Goal: Task Accomplishment & Management: Complete application form

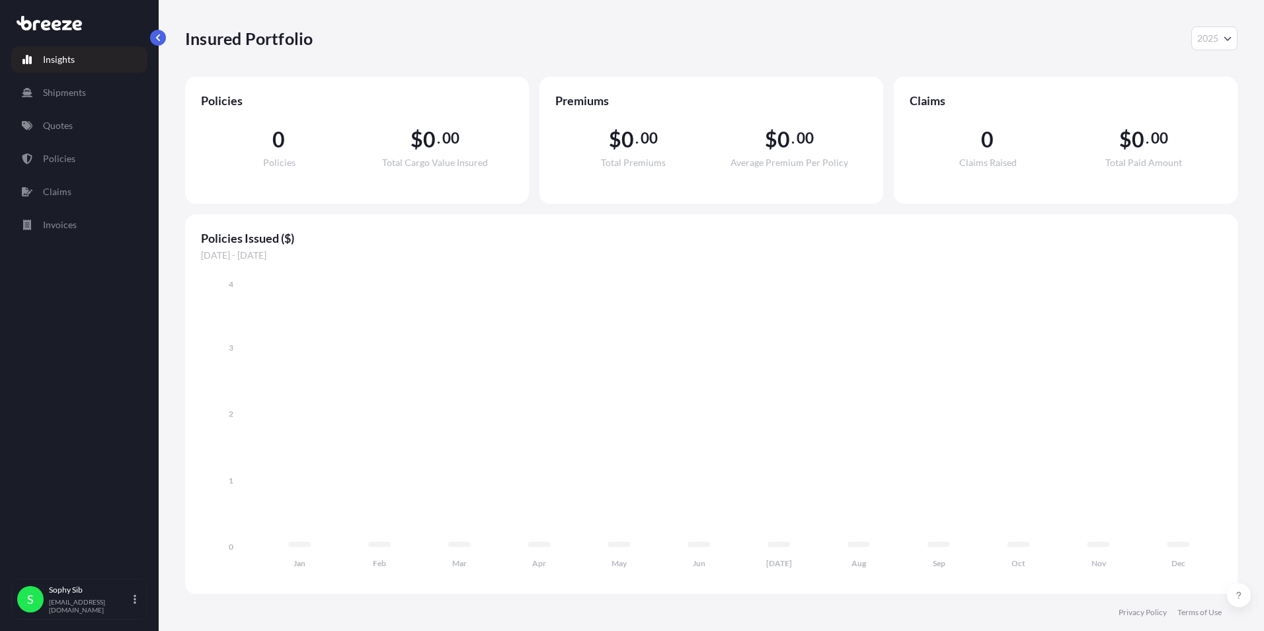
select select "2025"
click at [66, 124] on p "Quotes" at bounding box center [58, 125] width 30 height 13
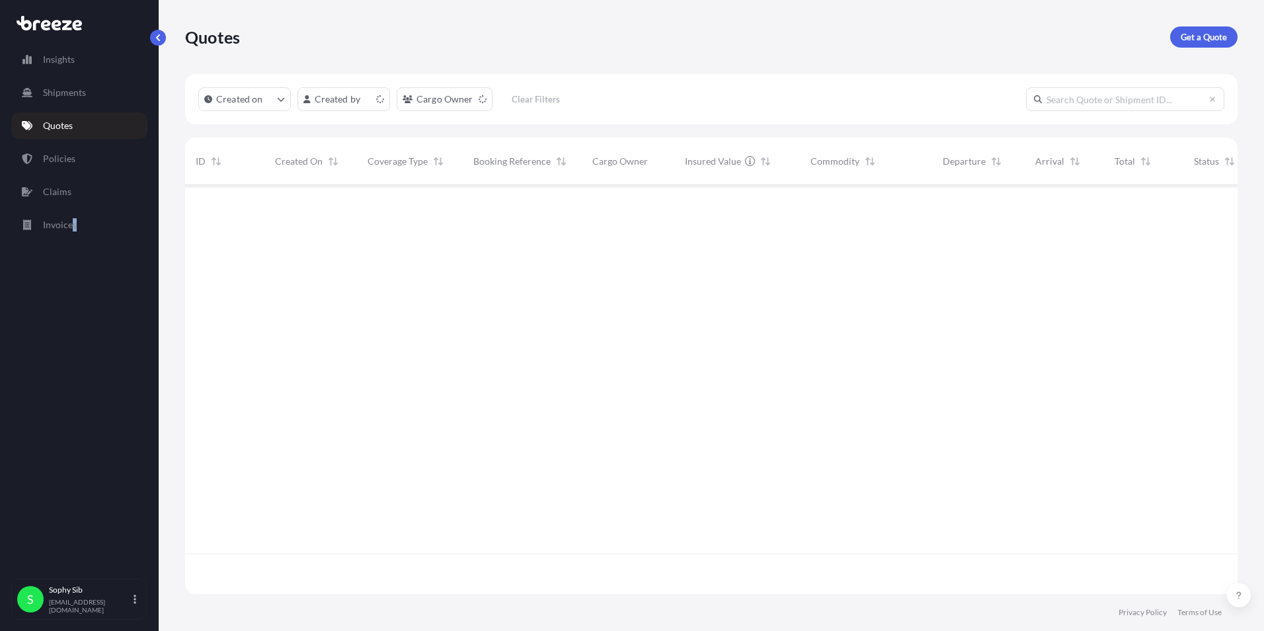
scroll to position [406, 1042]
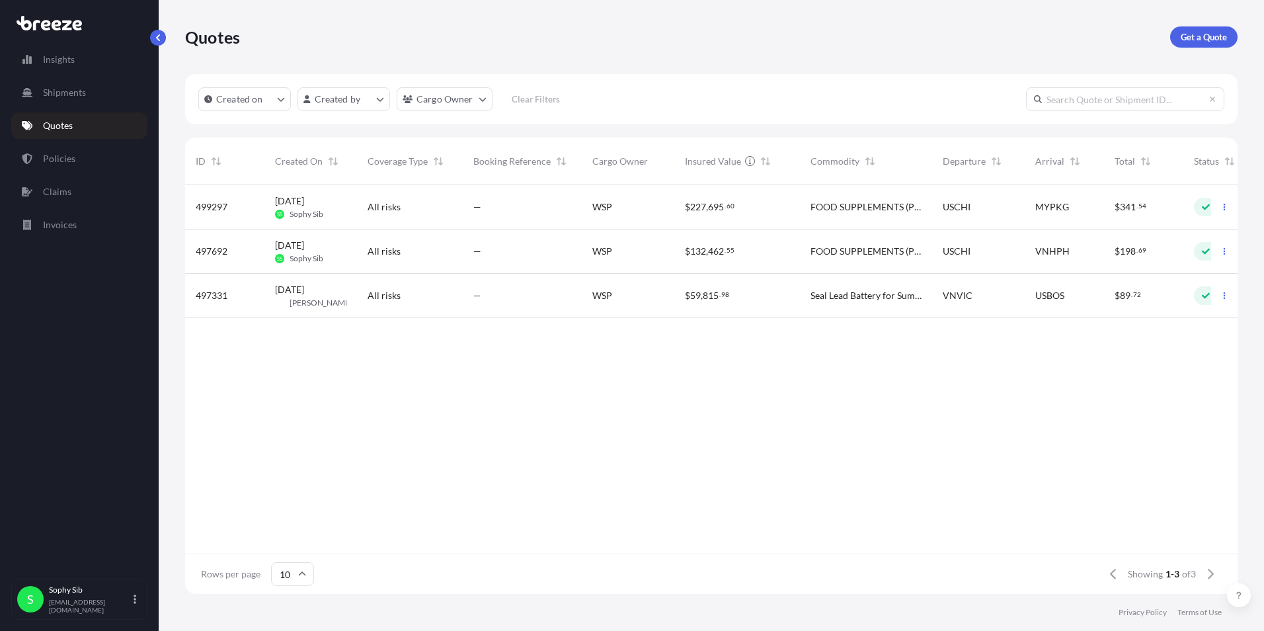
click at [917, 251] on span "FOOD SUPPLEMENTS (PROTEIN DRINKS, SNACK BARS, ETC)" at bounding box center [865, 251] width 111 height 13
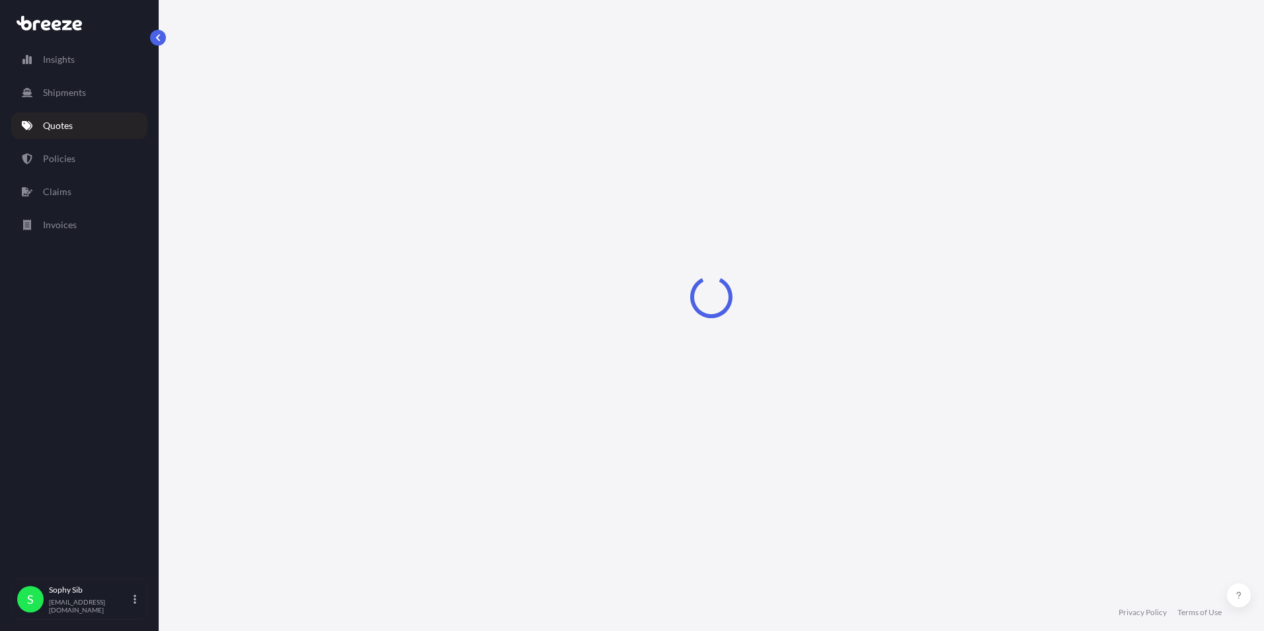
select select "Sea"
select select "2"
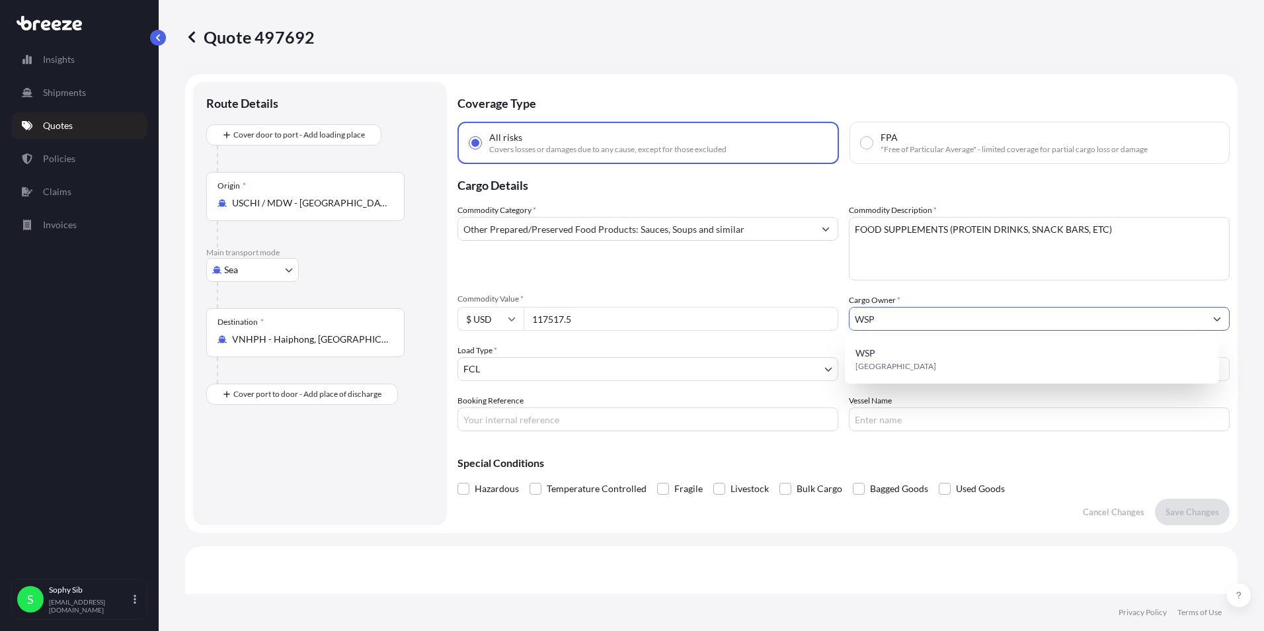
click at [912, 324] on input "WSP" at bounding box center [1027, 319] width 356 height 24
click at [941, 292] on div "Commodity Category * Other Prepared/Preserved Food Products: Sauces, Soups and …" at bounding box center [843, 317] width 772 height 227
click at [1208, 323] on button "Show suggestions" at bounding box center [1217, 319] width 24 height 24
click at [781, 288] on div "Commodity Category * Other Prepared/Preserved Food Products: Sauces, Soups and …" at bounding box center [843, 317] width 772 height 227
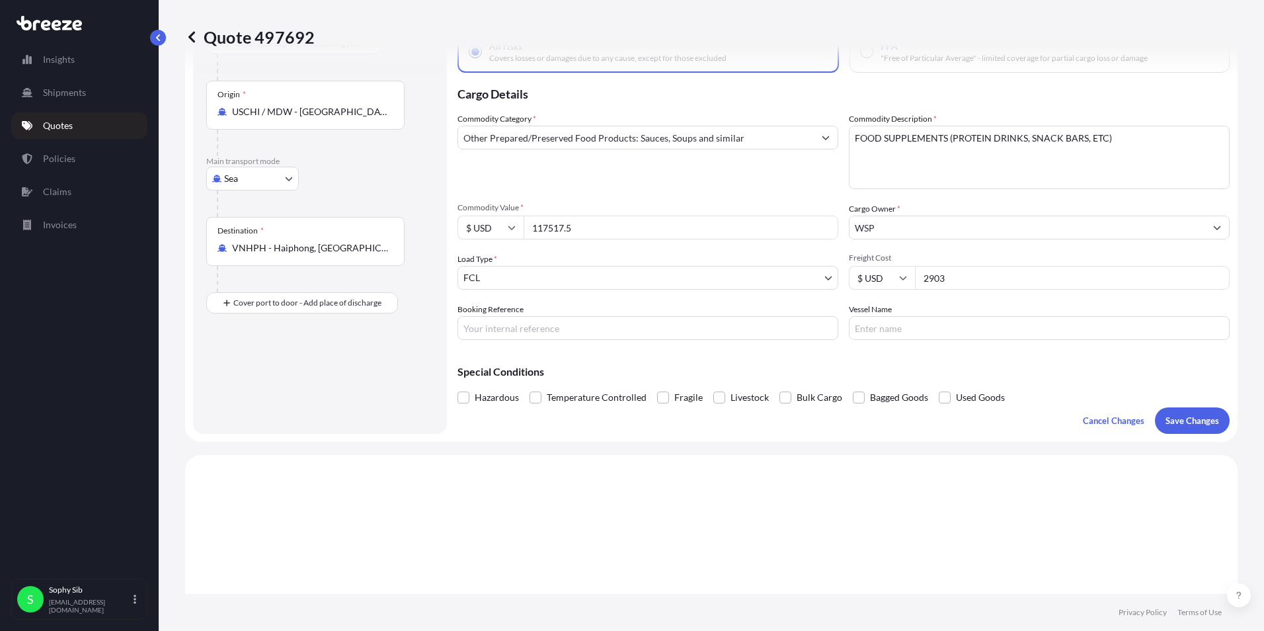
scroll to position [59, 0]
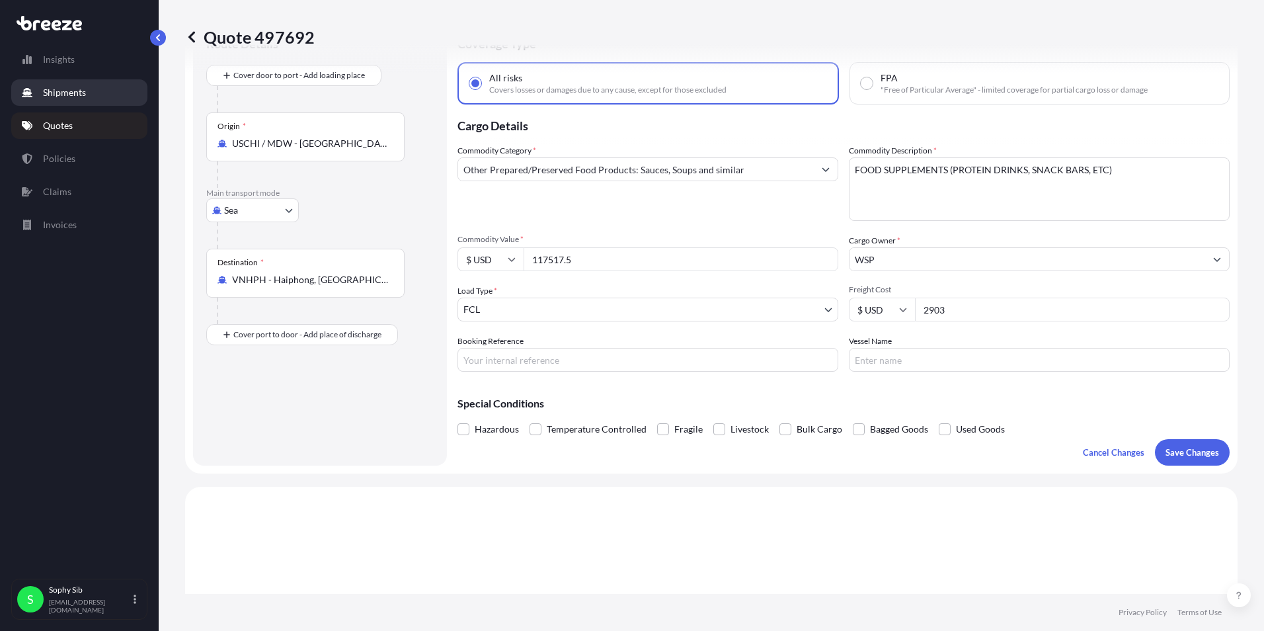
click at [52, 94] on p "Shipments" at bounding box center [64, 92] width 43 height 13
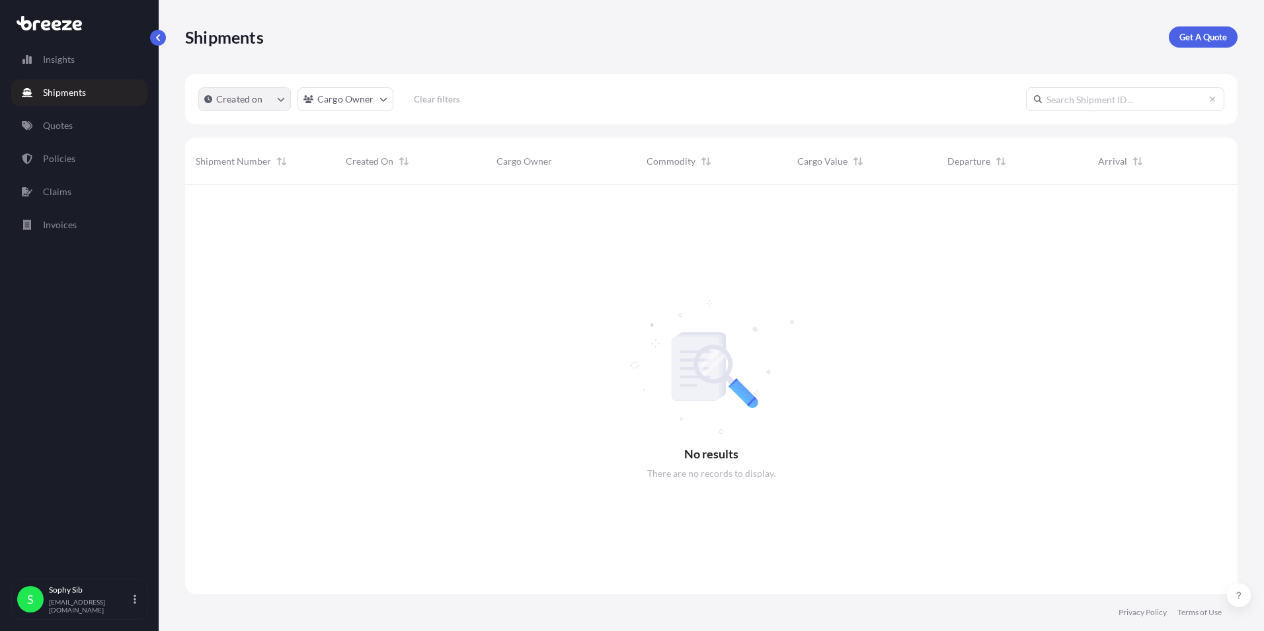
scroll to position [446, 1042]
click at [376, 99] on html "Insights Shipments Quotes Policies Claims Invoices S Sophy Sib [EMAIL_ADDRESS][…" at bounding box center [632, 315] width 1264 height 631
click at [391, 132] on input "text" at bounding box center [402, 132] width 198 height 24
click at [313, 130] on icon at bounding box center [315, 132] width 8 height 8
click at [315, 132] on icon at bounding box center [315, 132] width 8 height 8
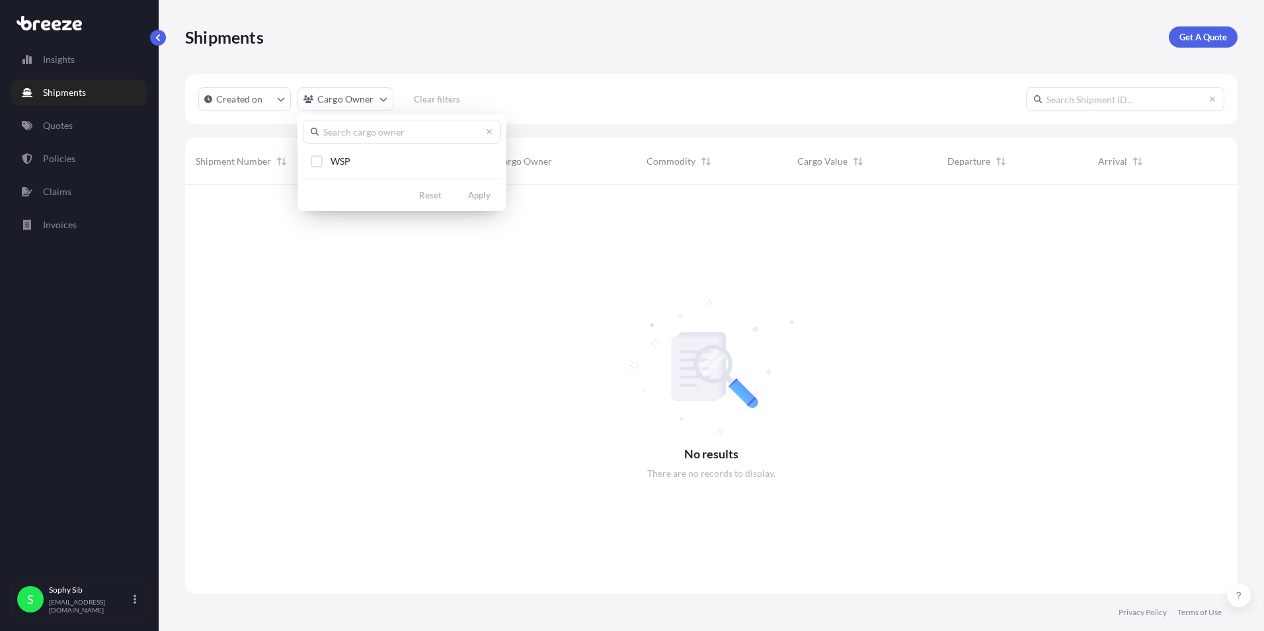
click at [406, 134] on input "text" at bounding box center [402, 132] width 198 height 24
click at [488, 132] on icon at bounding box center [489, 132] width 8 height 8
click at [489, 132] on icon at bounding box center [489, 131] width 5 height 5
drag, startPoint x: 348, startPoint y: 471, endPoint x: 137, endPoint y: 231, distance: 319.9
click at [346, 461] on html "Insights Shipments Quotes Policies Claims Invoices S Sophy Sib [EMAIL_ADDRESS][…" at bounding box center [632, 315] width 1264 height 631
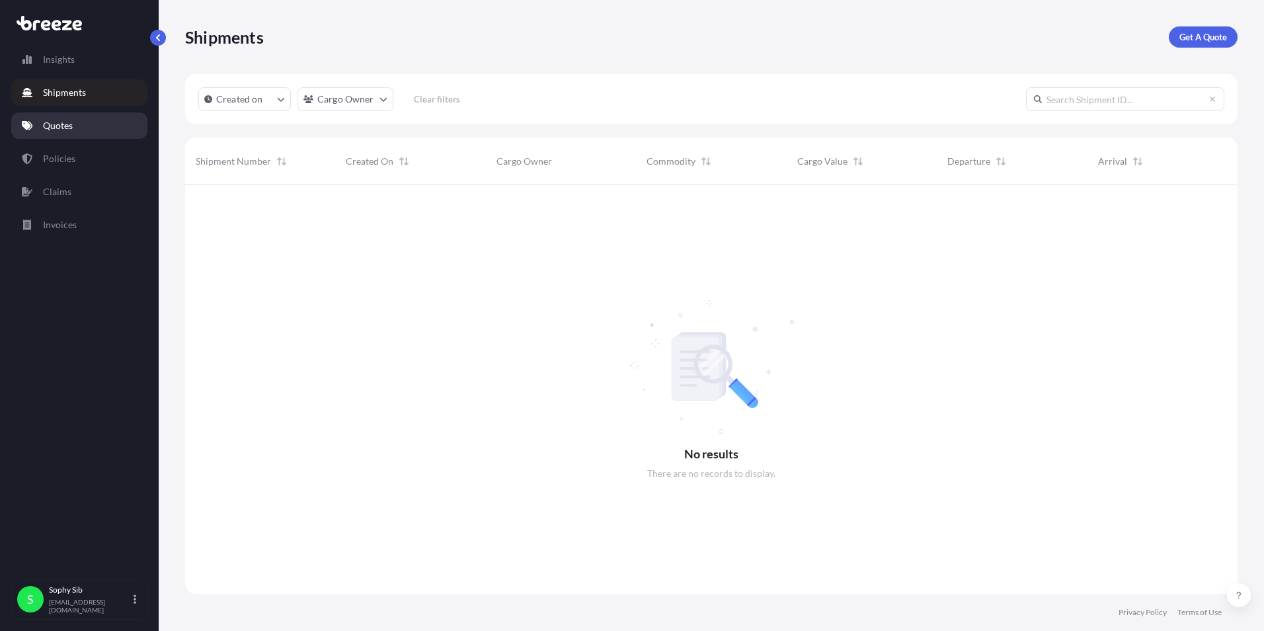
click at [65, 126] on p "Quotes" at bounding box center [58, 125] width 30 height 13
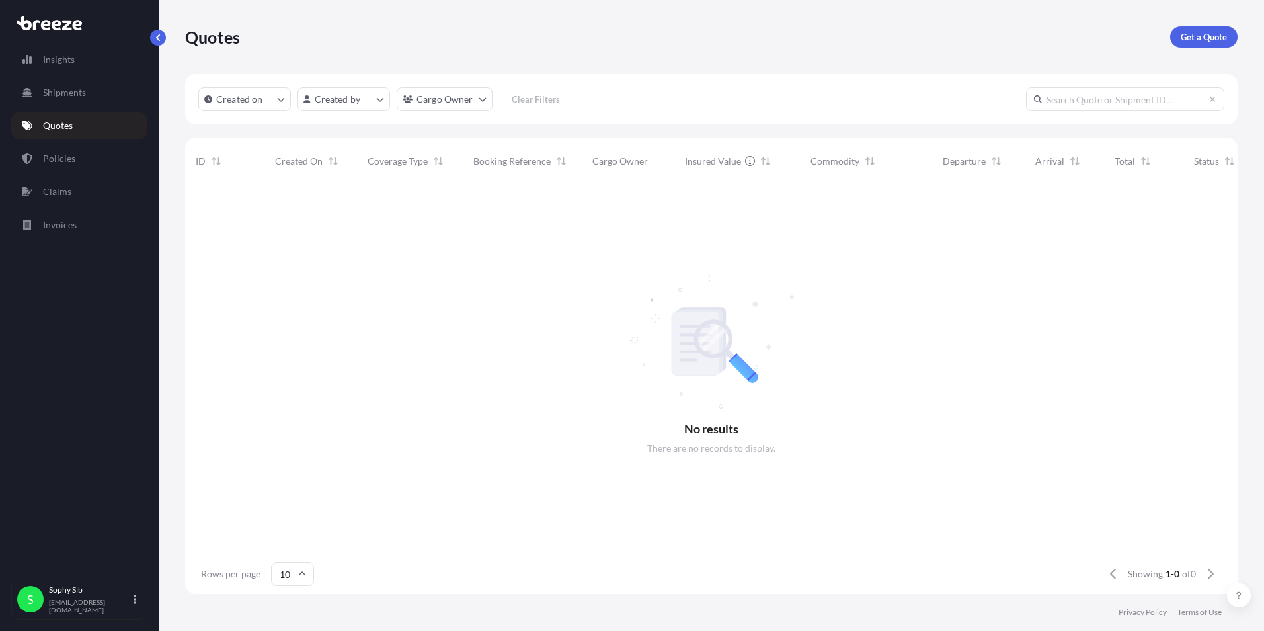
scroll to position [406, 1042]
click at [55, 157] on p "Policies" at bounding box center [59, 158] width 32 height 13
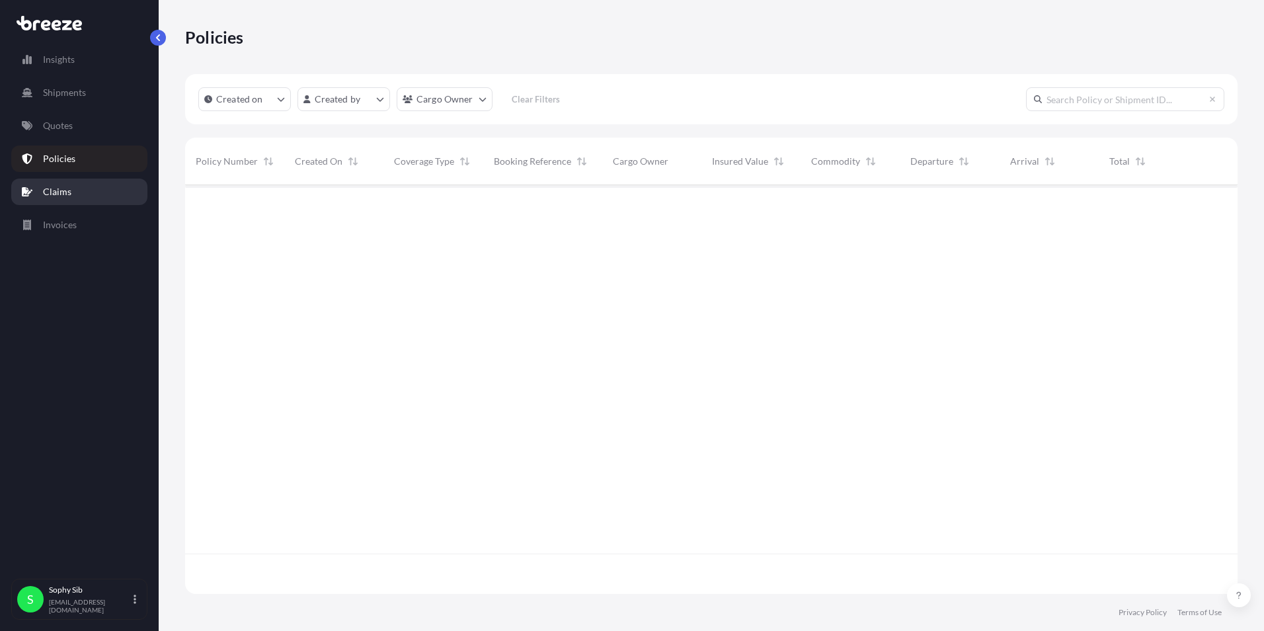
scroll to position [446, 1042]
click at [61, 185] on p "Claims" at bounding box center [57, 191] width 28 height 13
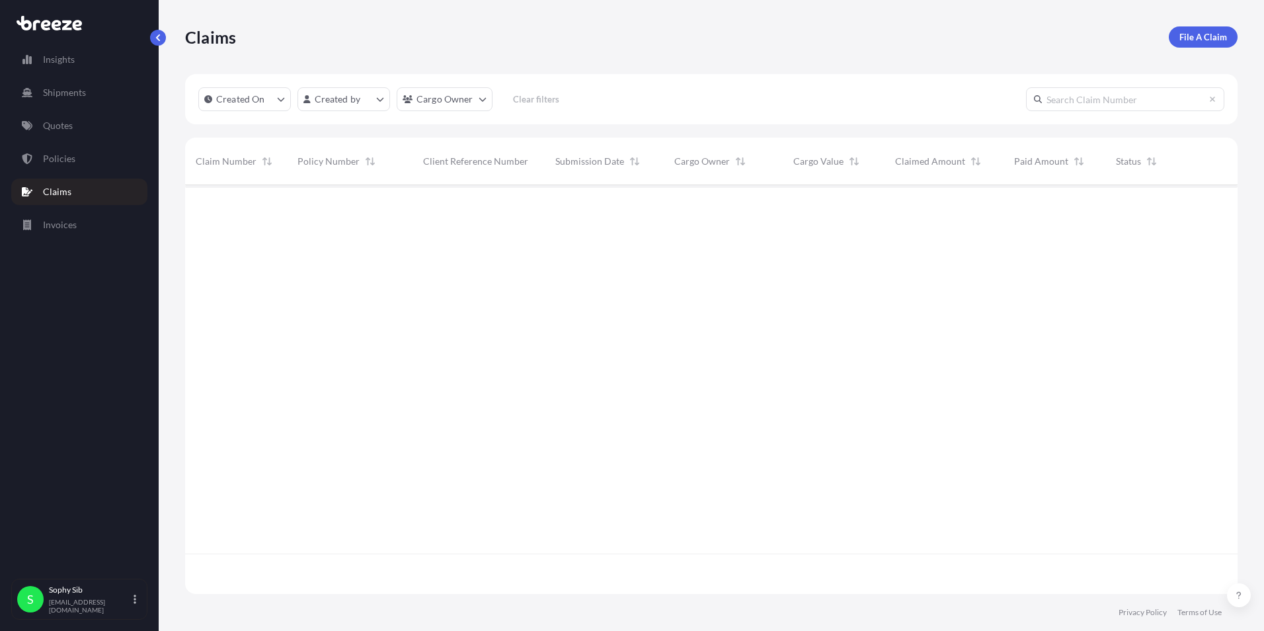
scroll to position [446, 1042]
click at [71, 132] on p "Quotes" at bounding box center [58, 125] width 30 height 13
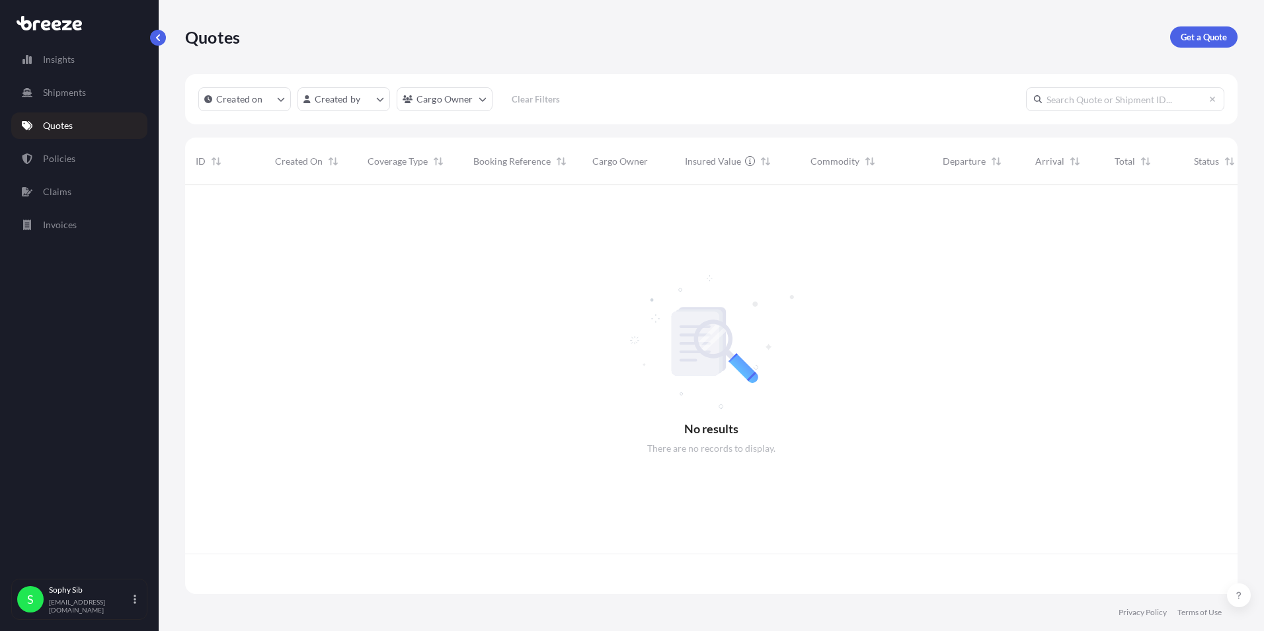
scroll to position [406, 1042]
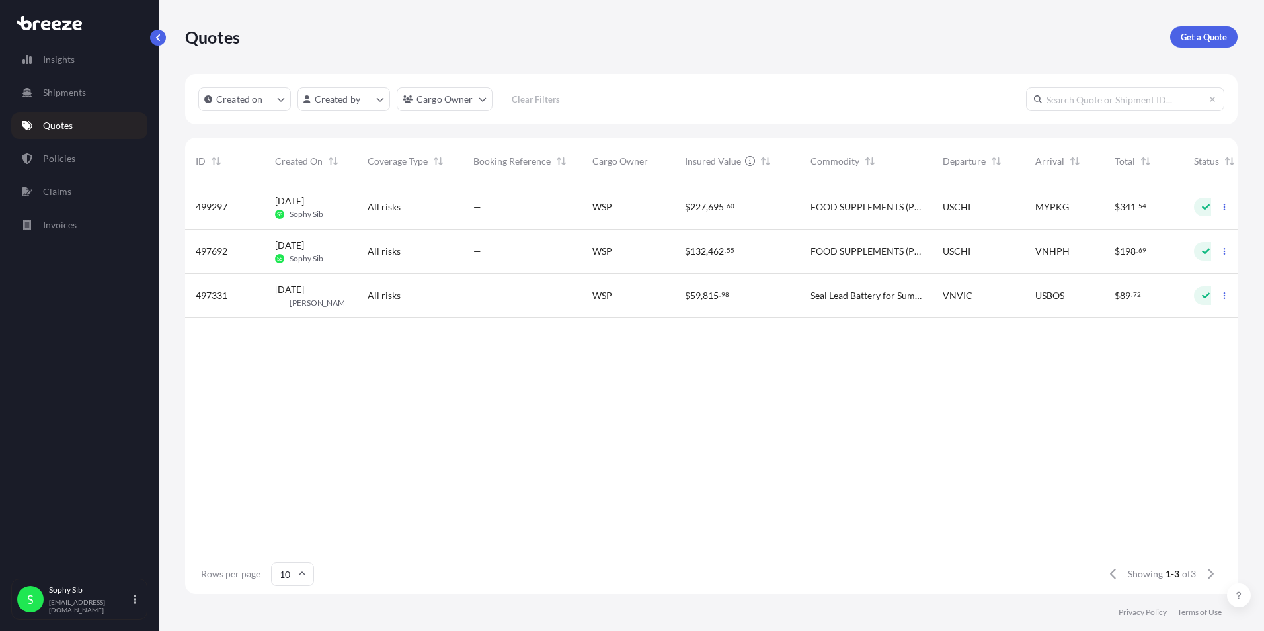
click at [673, 414] on div "499297 [DATE] SS Sophy Sib All risks — WSP $ 227 , 695 . 60 FOOD SUPPLEMENTS (P…" at bounding box center [743, 369] width 1117 height 368
click at [857, 256] on span "FOOD SUPPLEMENTS (PROTEIN DRINKS, SNACK BARS, ETC)" at bounding box center [865, 251] width 111 height 13
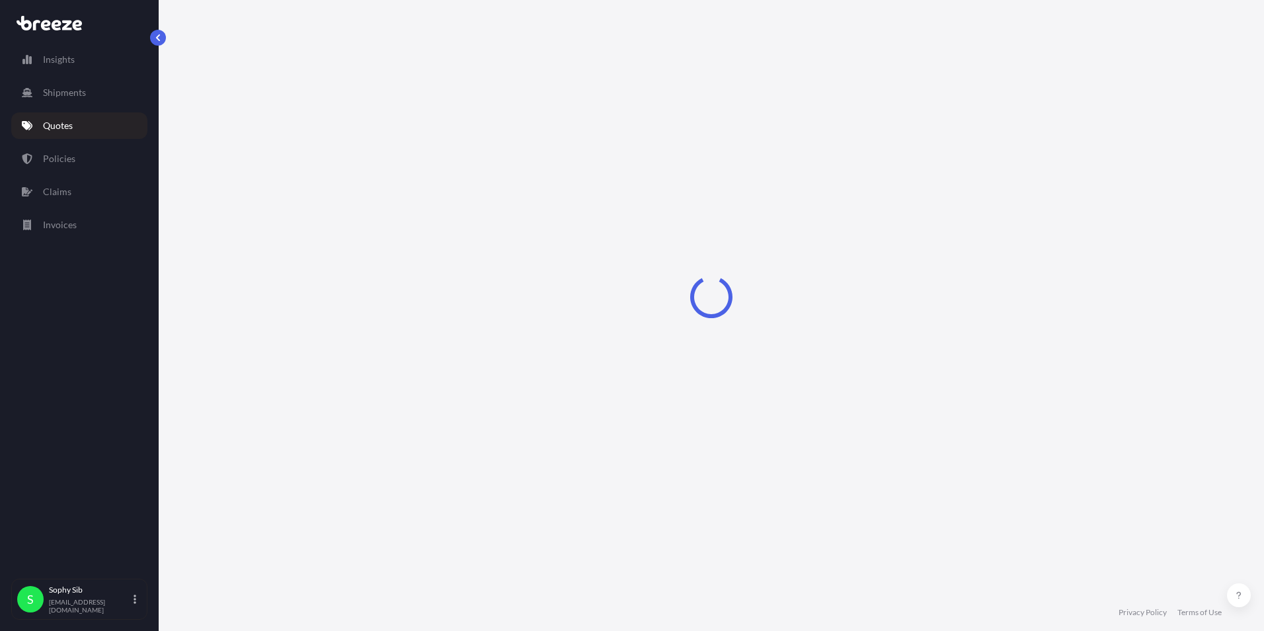
select select "Sea"
select select "2"
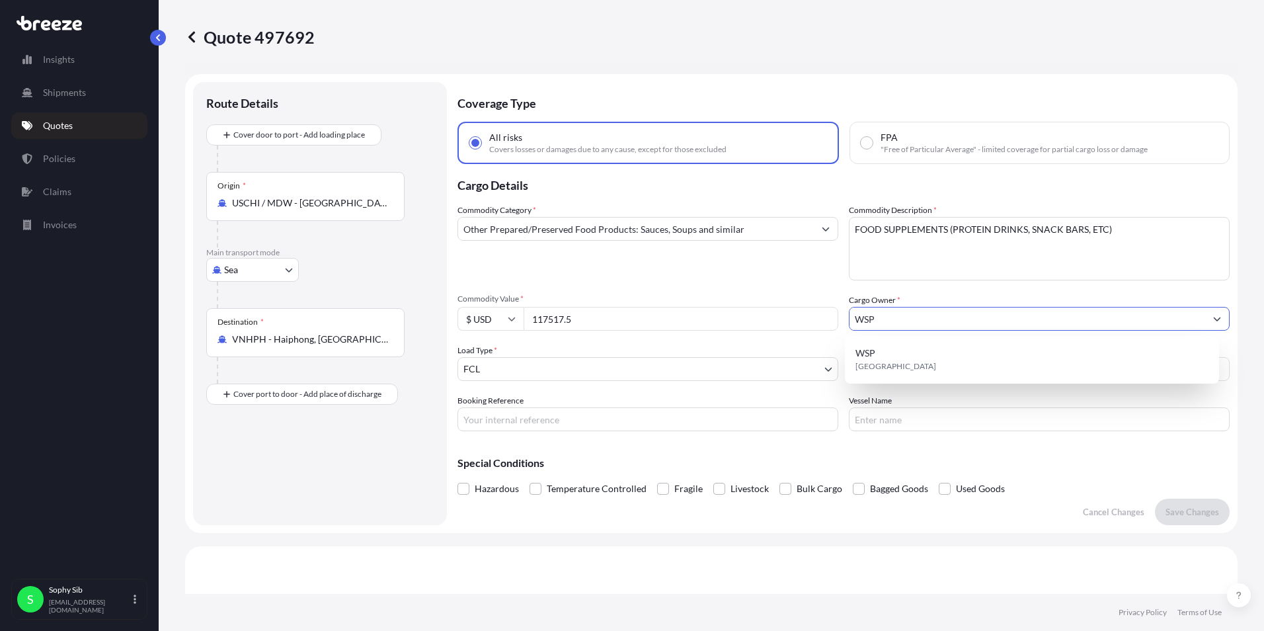
click at [892, 321] on input "WSP" at bounding box center [1027, 319] width 356 height 24
drag, startPoint x: 892, startPoint y: 321, endPoint x: 781, endPoint y: 315, distance: 111.8
click at [781, 315] on div "Commodity Category * Other Prepared/Preserved Food Products: Sauces, Soups and …" at bounding box center [843, 317] width 772 height 227
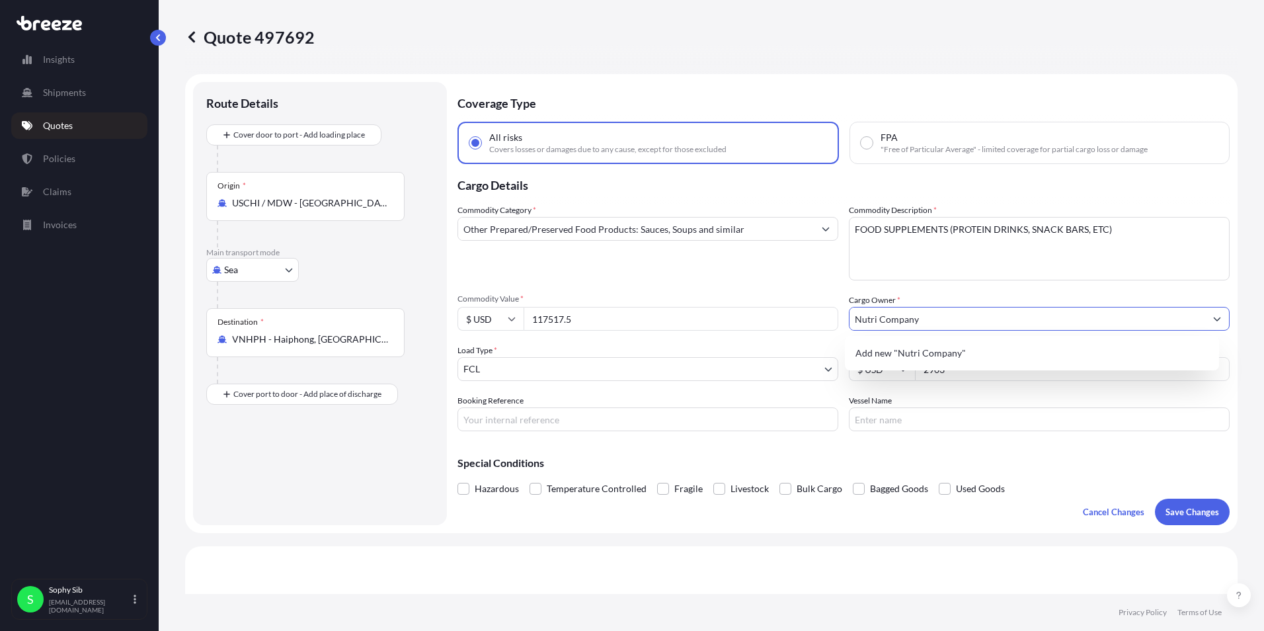
type input "Nutri Company"
click at [1117, 329] on input "Nutri Company" at bounding box center [1027, 319] width 356 height 24
click at [928, 355] on span "Add new "Nutri Company"" at bounding box center [910, 352] width 110 height 13
click at [1207, 323] on button "Show suggestions" at bounding box center [1217, 319] width 24 height 24
click at [878, 351] on span "Add new "Nutri Company"" at bounding box center [910, 352] width 110 height 13
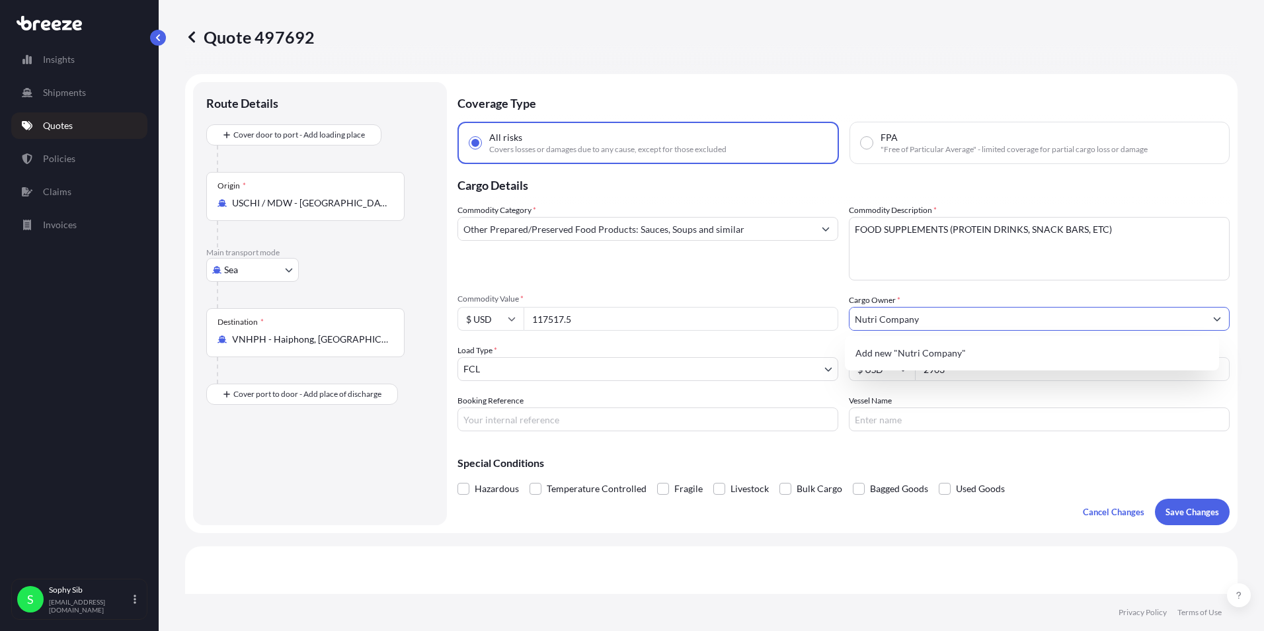
drag, startPoint x: 970, startPoint y: 316, endPoint x: 843, endPoint y: 322, distance: 127.1
click at [849, 322] on div "Nutri Company" at bounding box center [1039, 319] width 381 height 24
click at [866, 348] on span "Add new "Nutri Company"" at bounding box center [910, 352] width 110 height 13
click at [939, 339] on div "Commodity Category * Other Prepared/Preserved Food Products: Sauces, Soups and …" at bounding box center [843, 317] width 772 height 227
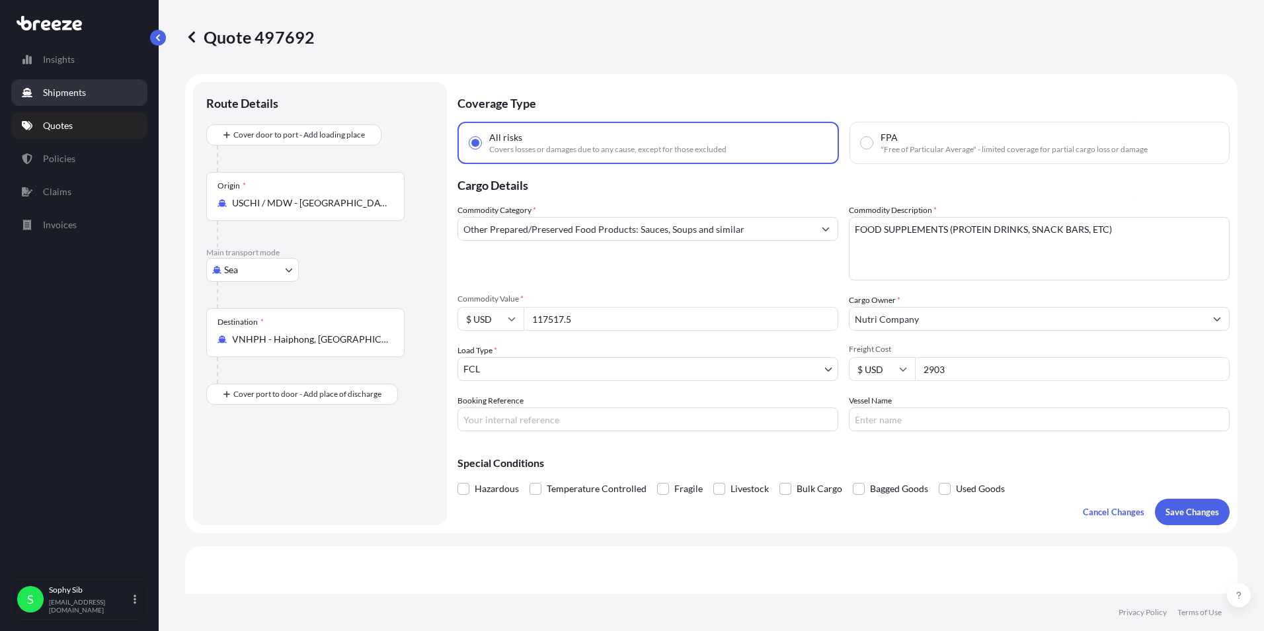
click at [63, 96] on p "Shipments" at bounding box center [64, 92] width 43 height 13
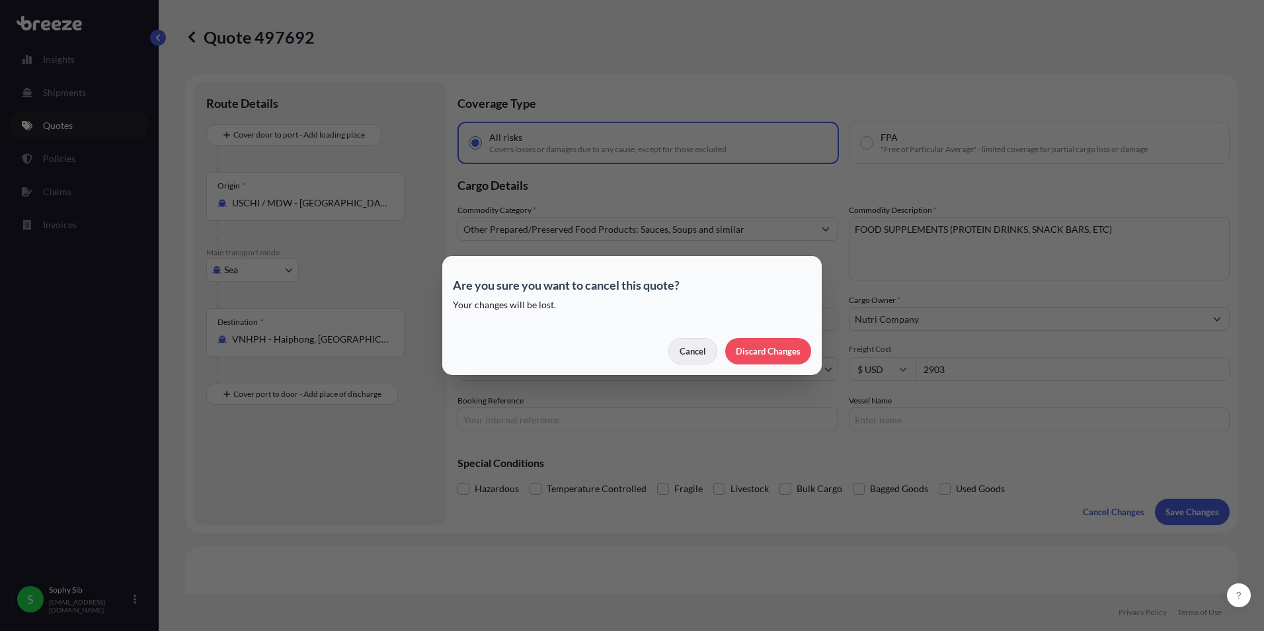
click at [706, 348] on p "Cancel" at bounding box center [693, 350] width 26 height 13
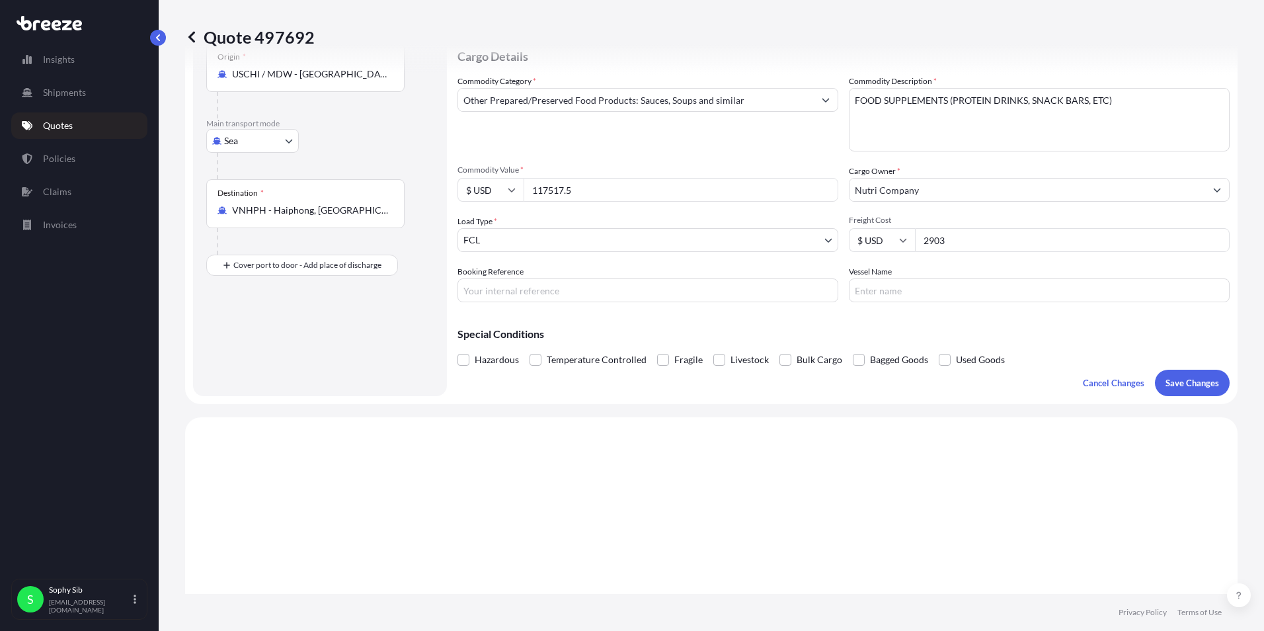
scroll to position [66, 0]
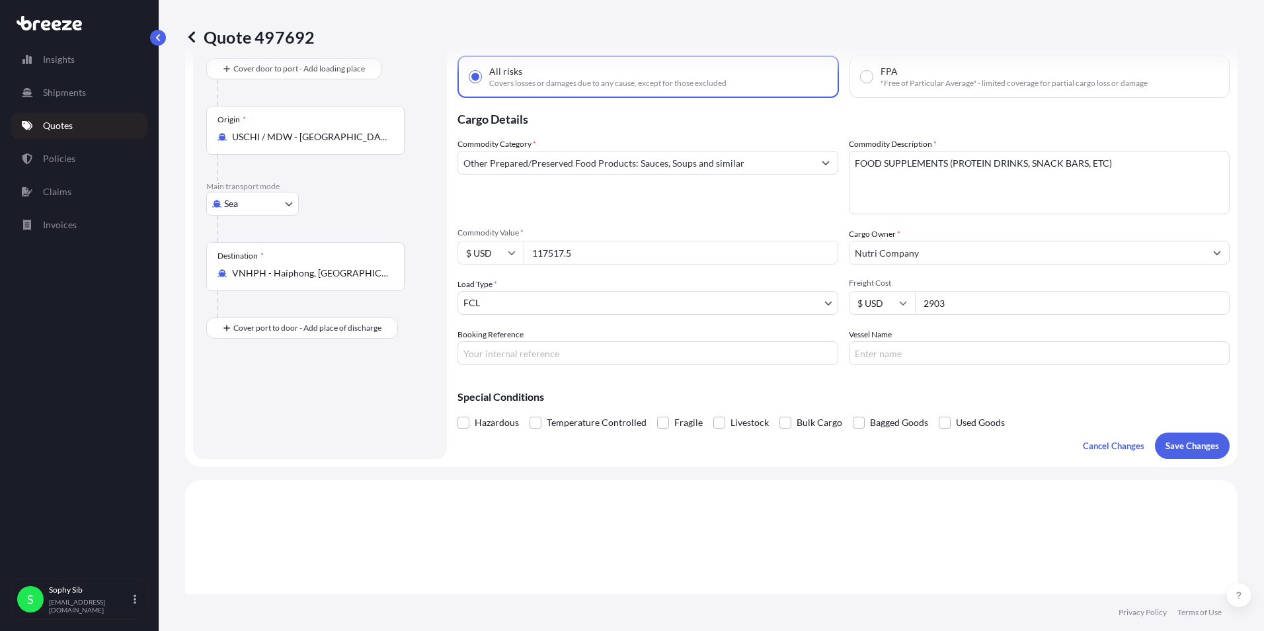
click at [956, 249] on input "Nutri Company" at bounding box center [1027, 253] width 356 height 24
drag, startPoint x: 934, startPoint y: 249, endPoint x: 806, endPoint y: 258, distance: 128.5
click at [806, 258] on div "Commodity Category * Other Prepared/Preserved Food Products: Sauces, Soups and …" at bounding box center [843, 250] width 772 height 227
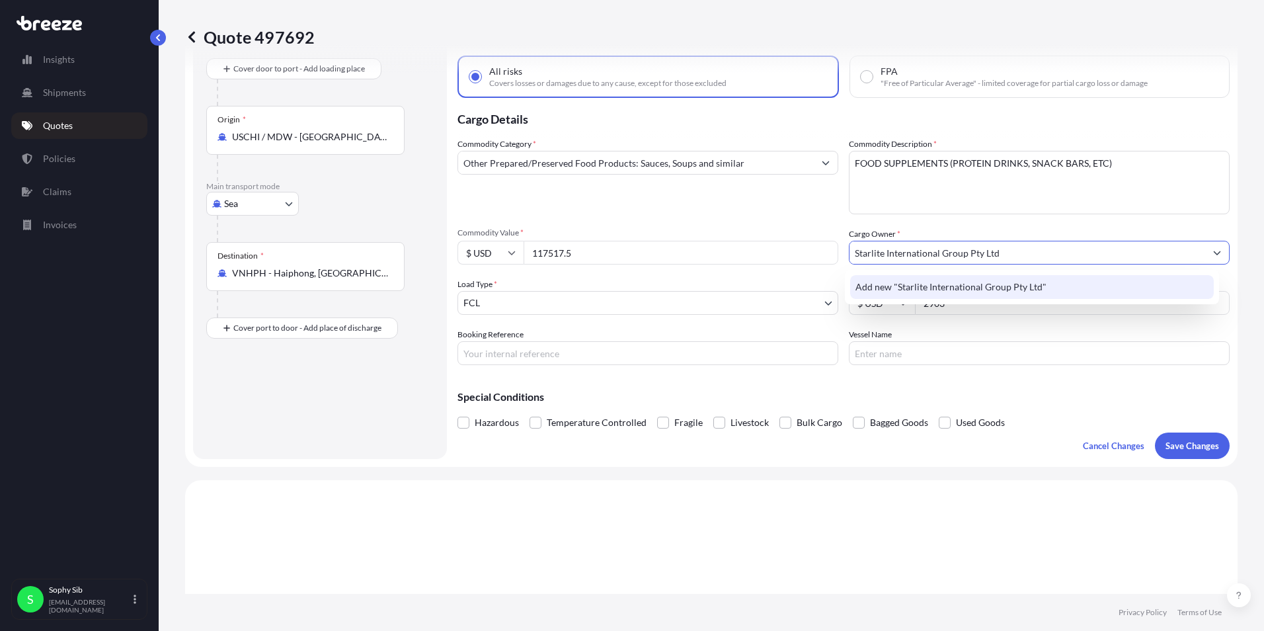
click at [963, 284] on span "Add new "Starlite International Group Pty Ltd"" at bounding box center [950, 286] width 191 height 13
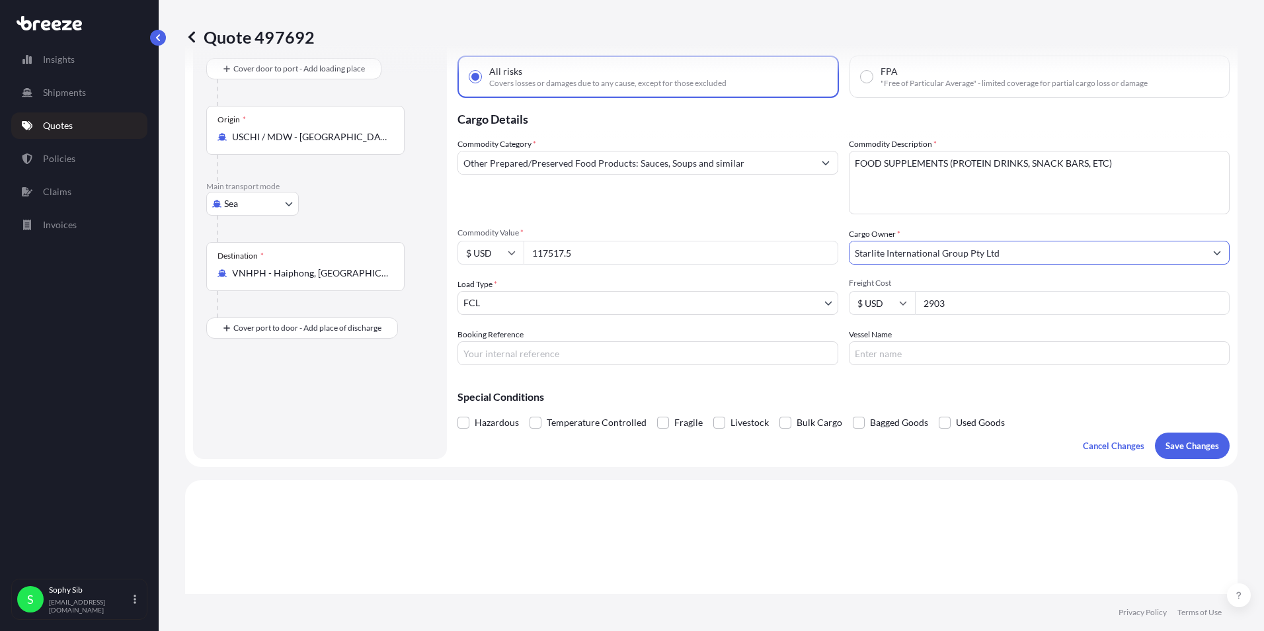
type input "Starlite International Group Pty Ltd"
click at [592, 357] on input "Booking Reference" at bounding box center [647, 353] width 381 height 24
type input "6429664750"
click at [894, 361] on input "Vessel Name" at bounding box center [1039, 353] width 381 height 24
type input "c"
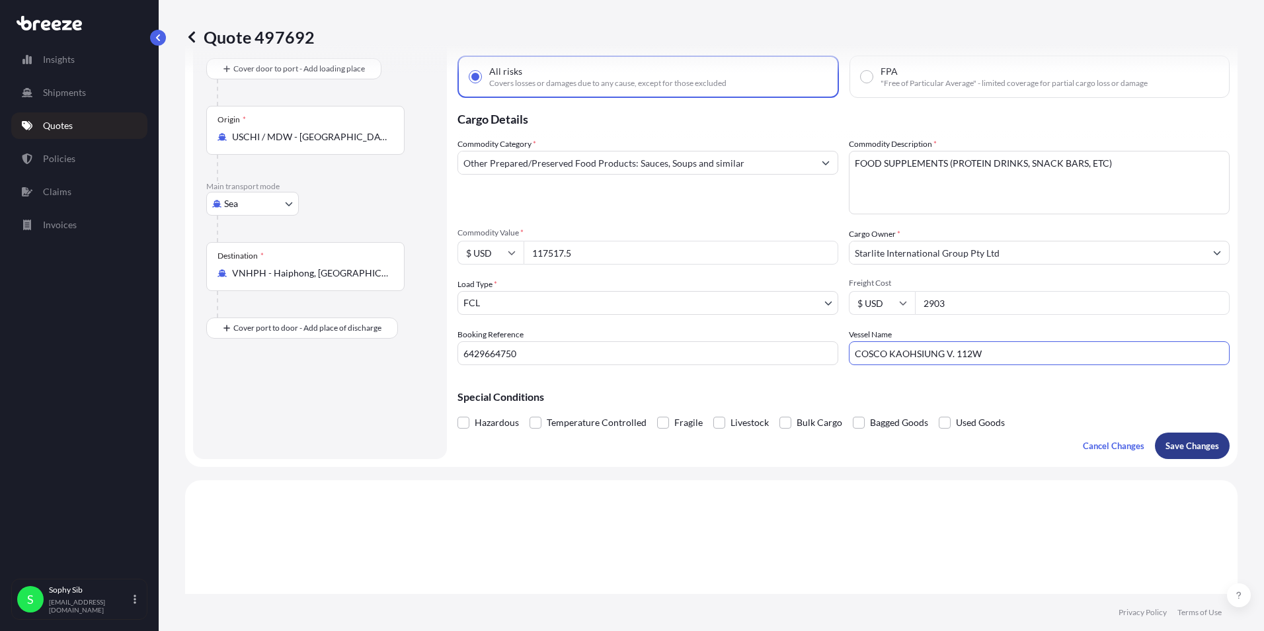
type input "COSCO KAOHSIUNG V. 112W"
click at [1167, 438] on button "Save Changes" at bounding box center [1192, 445] width 75 height 26
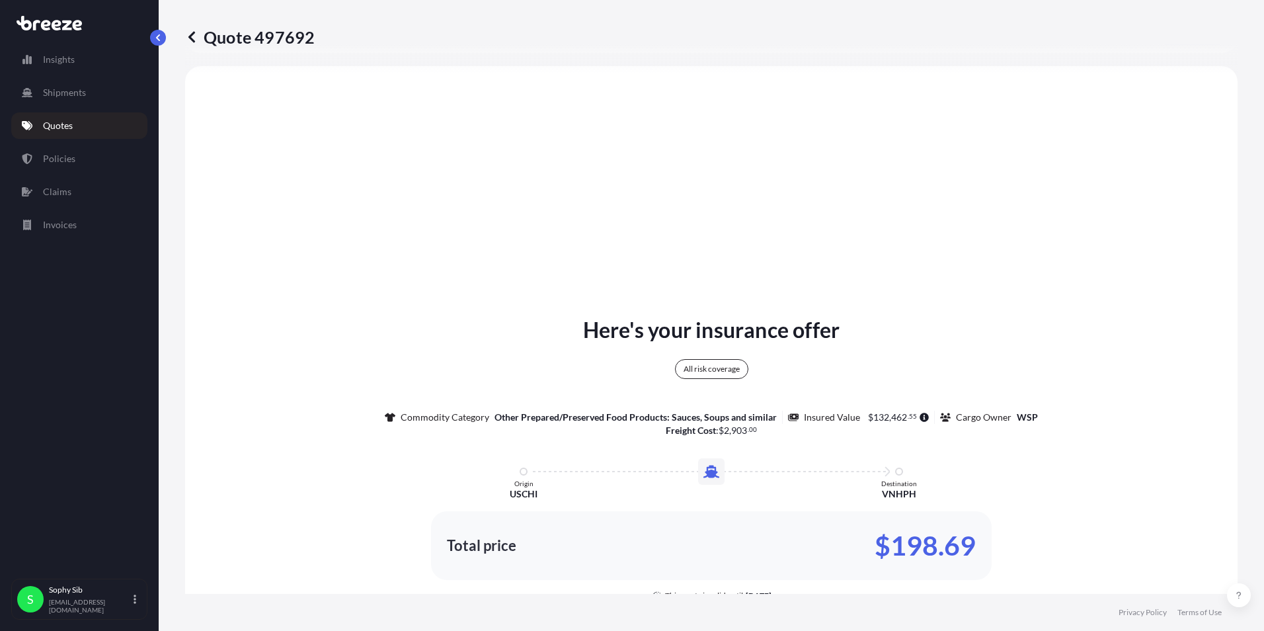
select select "Sea"
select select "2"
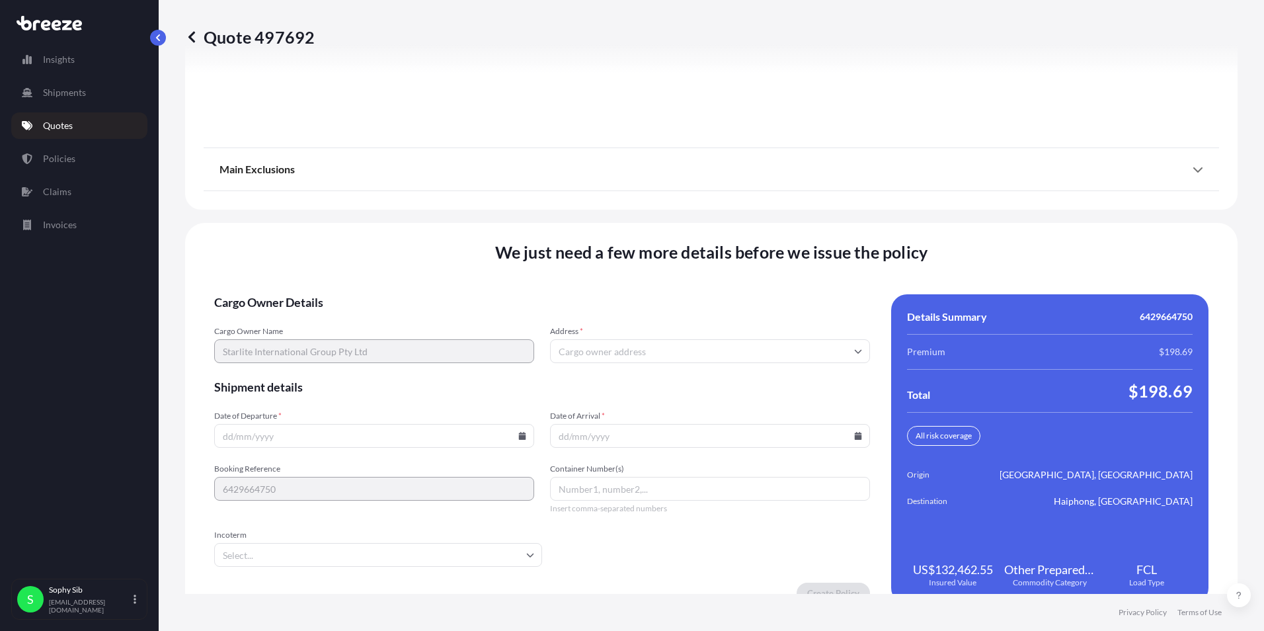
scroll to position [1678, 0]
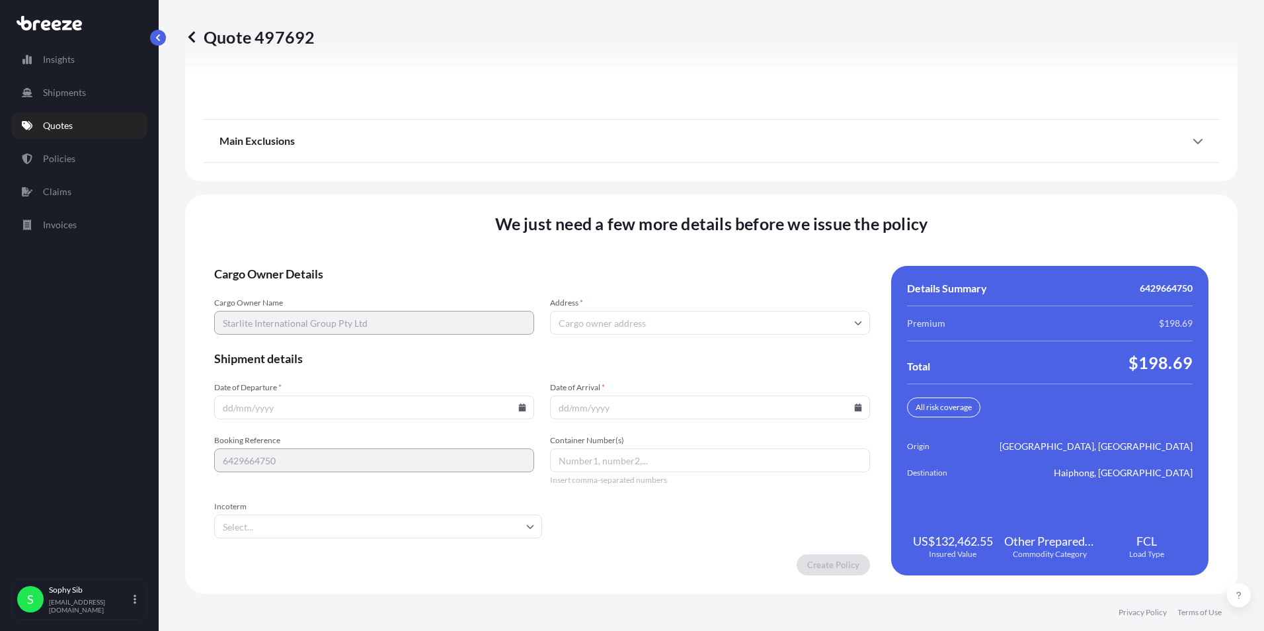
click at [637, 317] on input "Address *" at bounding box center [710, 323] width 320 height 24
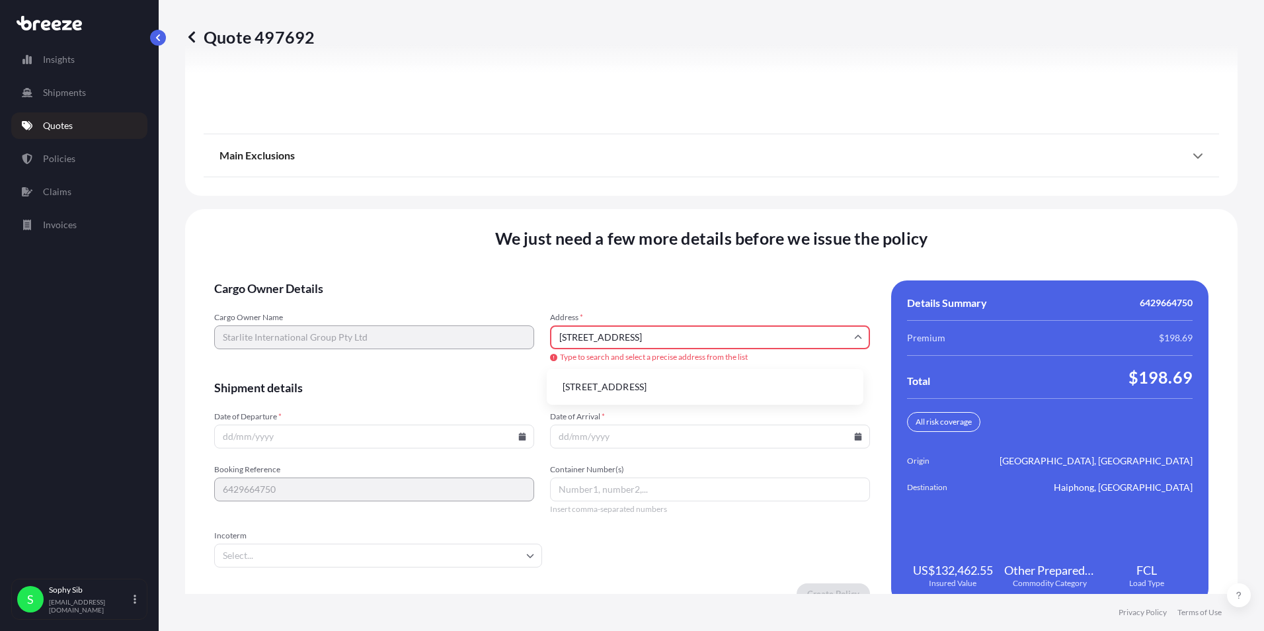
click at [695, 390] on li "[STREET_ADDRESS]" at bounding box center [705, 386] width 306 height 25
type input "[STREET_ADDRESS]"
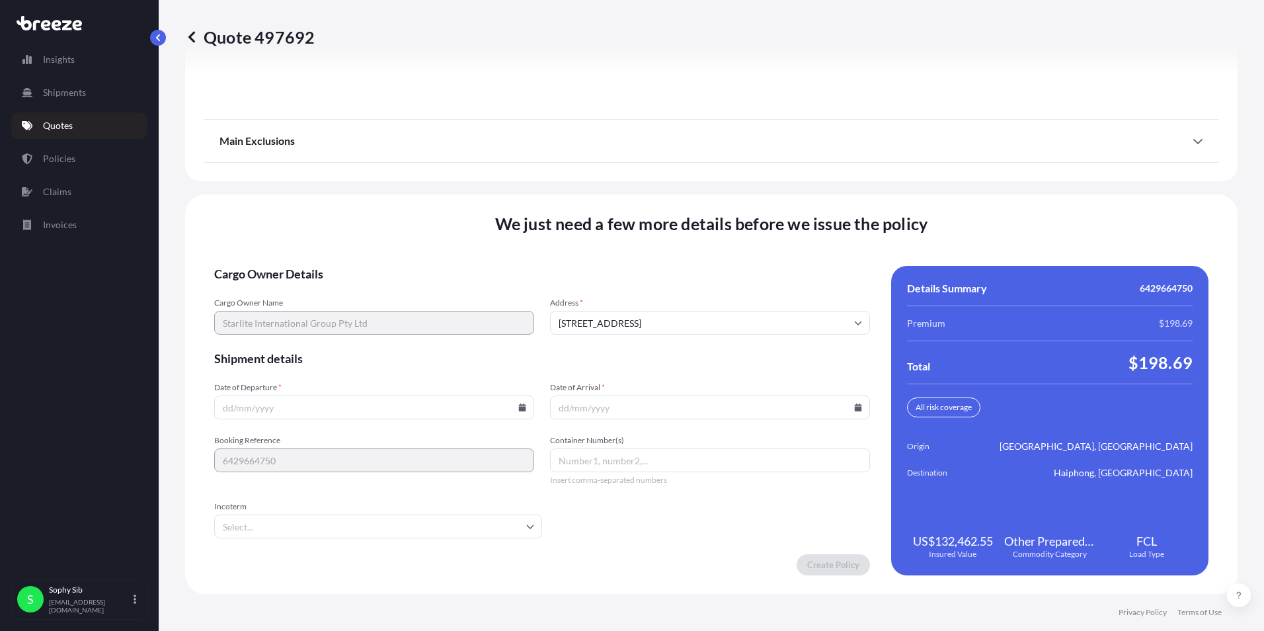
click at [382, 410] on input "Date of Departure *" at bounding box center [374, 407] width 320 height 24
click at [519, 405] on icon at bounding box center [522, 407] width 8 height 8
click at [276, 307] on button "22" at bounding box center [280, 314] width 21 height 21
type input "[DATE]"
click at [652, 409] on input "Date of Arrival *" at bounding box center [710, 407] width 320 height 24
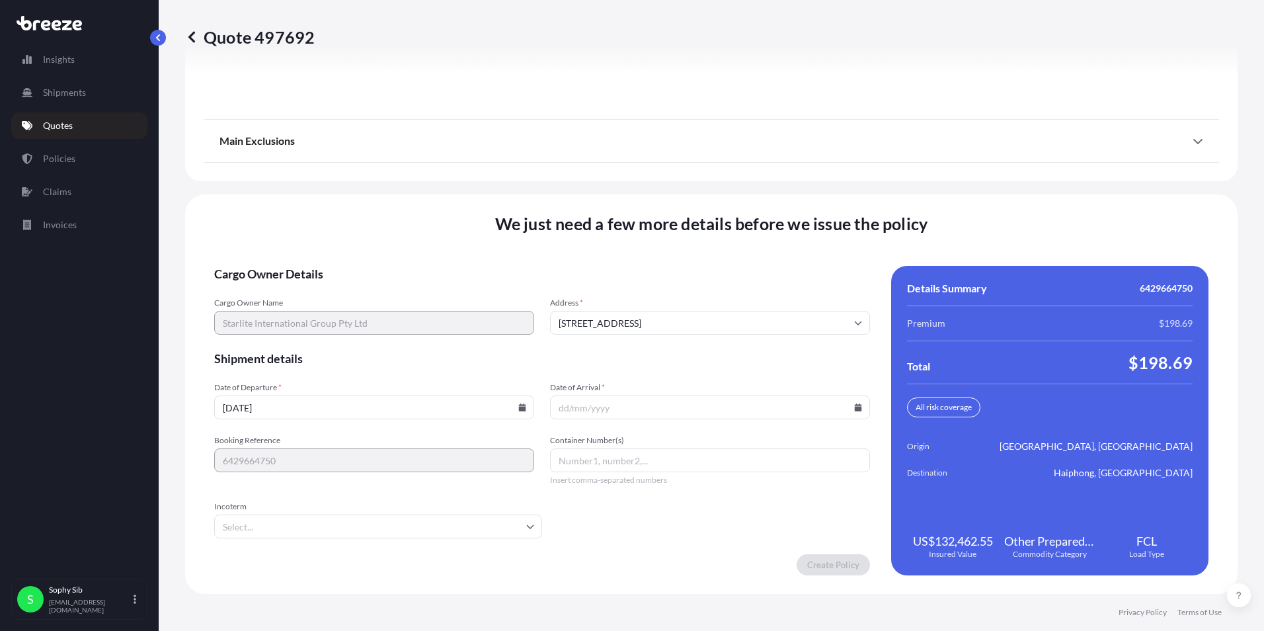
click at [855, 410] on icon at bounding box center [858, 407] width 7 height 8
click at [679, 321] on button "24" at bounding box center [674, 314] width 21 height 21
type input "[DATE]"
click at [623, 455] on input "Container Number(s)" at bounding box center [710, 460] width 320 height 24
type input "t"
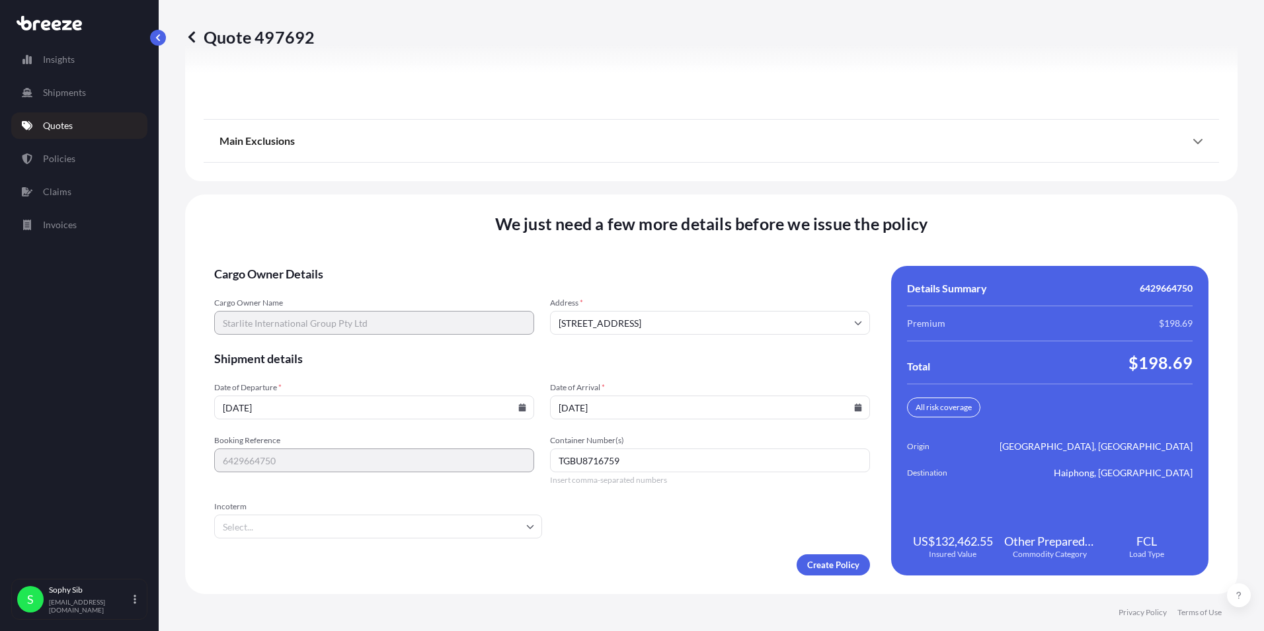
type input "TGBU8716759"
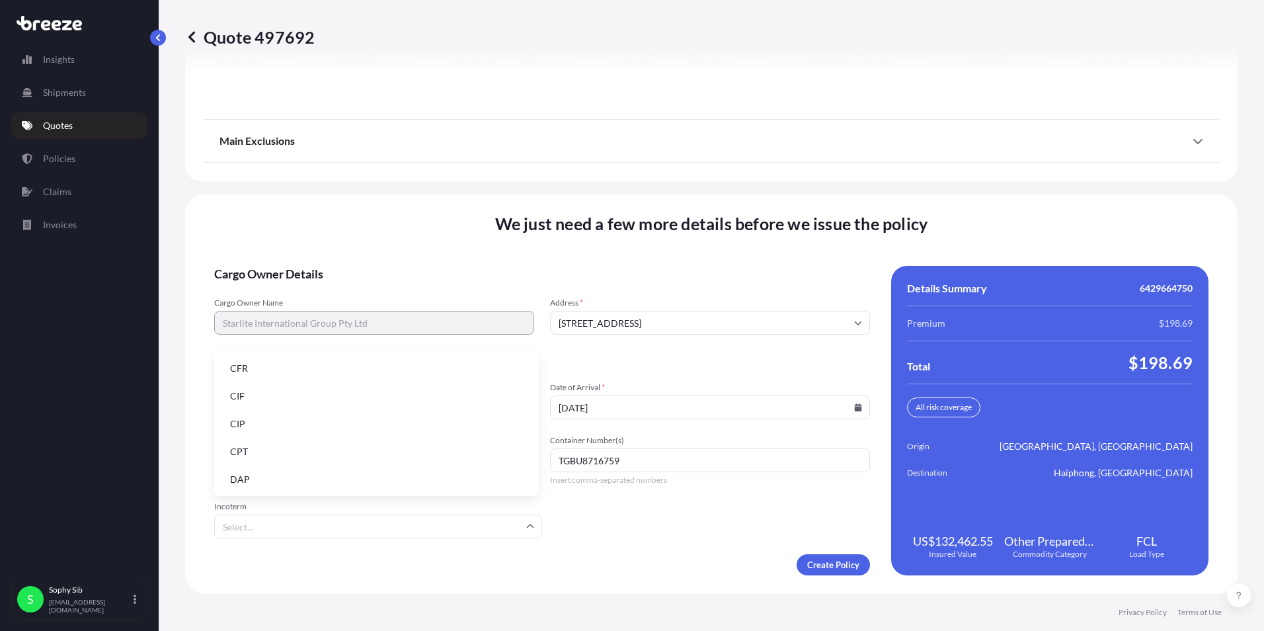
click at [295, 517] on input "Incoterm" at bounding box center [378, 526] width 328 height 24
click at [301, 391] on li "CIF" at bounding box center [376, 395] width 314 height 25
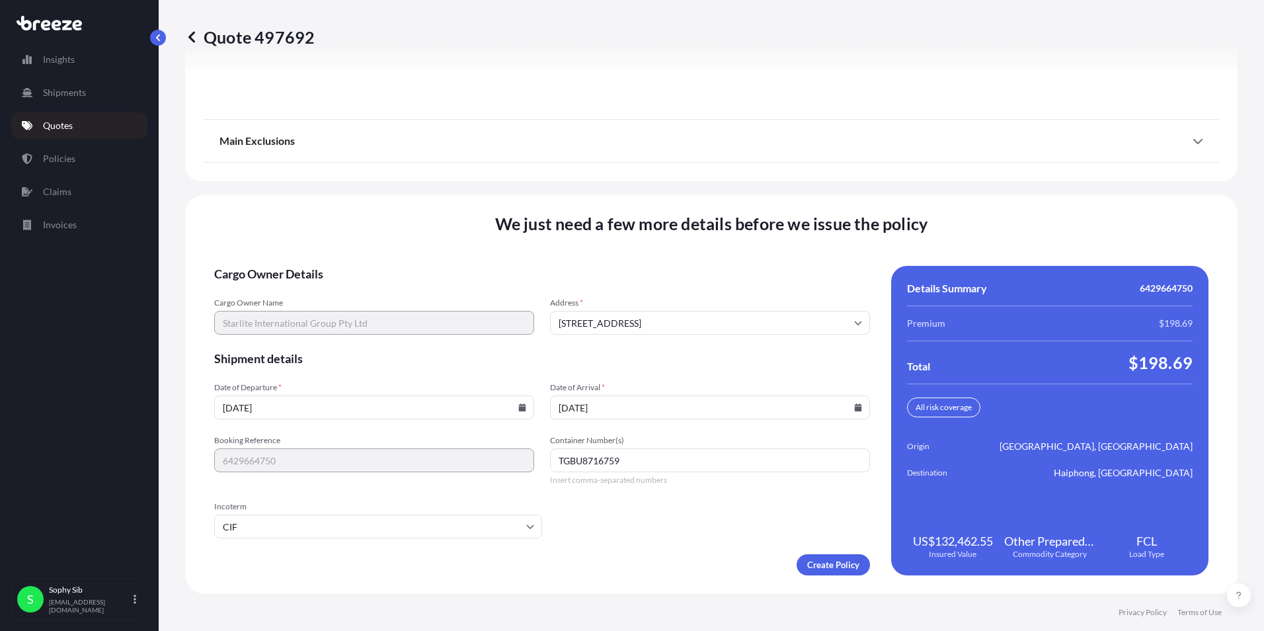
click at [630, 512] on form "Cargo Owner Details Cargo Owner Name Starlite International Group Pty Ltd Addre…" at bounding box center [542, 420] width 656 height 309
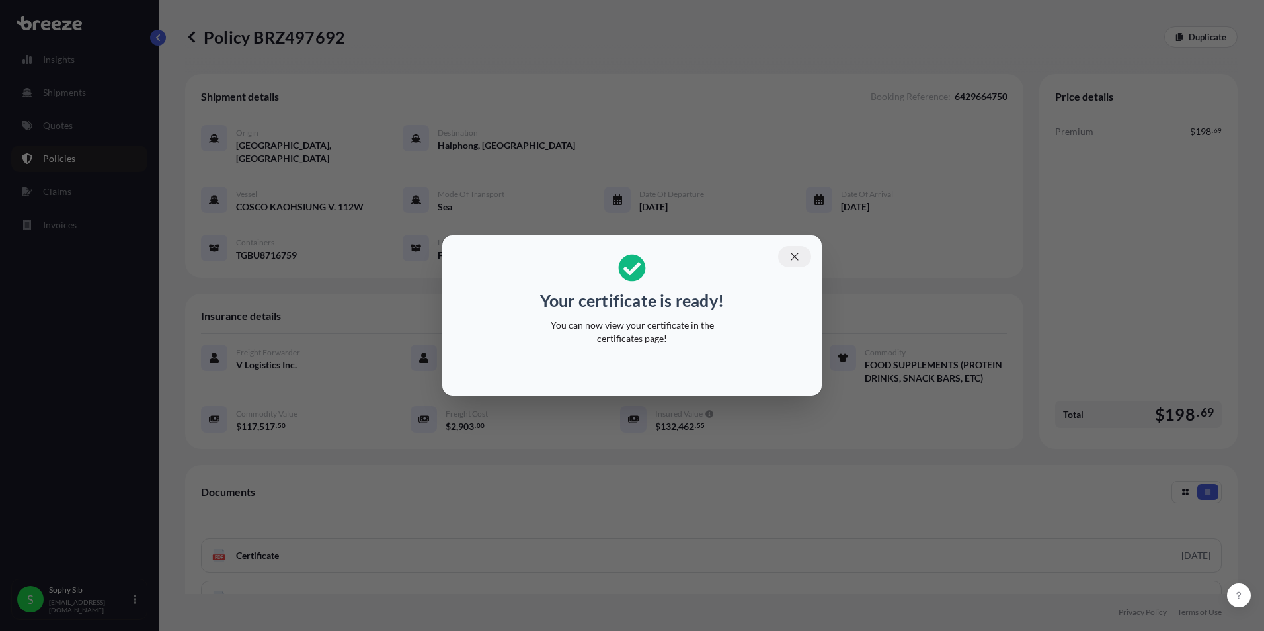
click at [793, 258] on icon "button" at bounding box center [795, 257] width 12 height 12
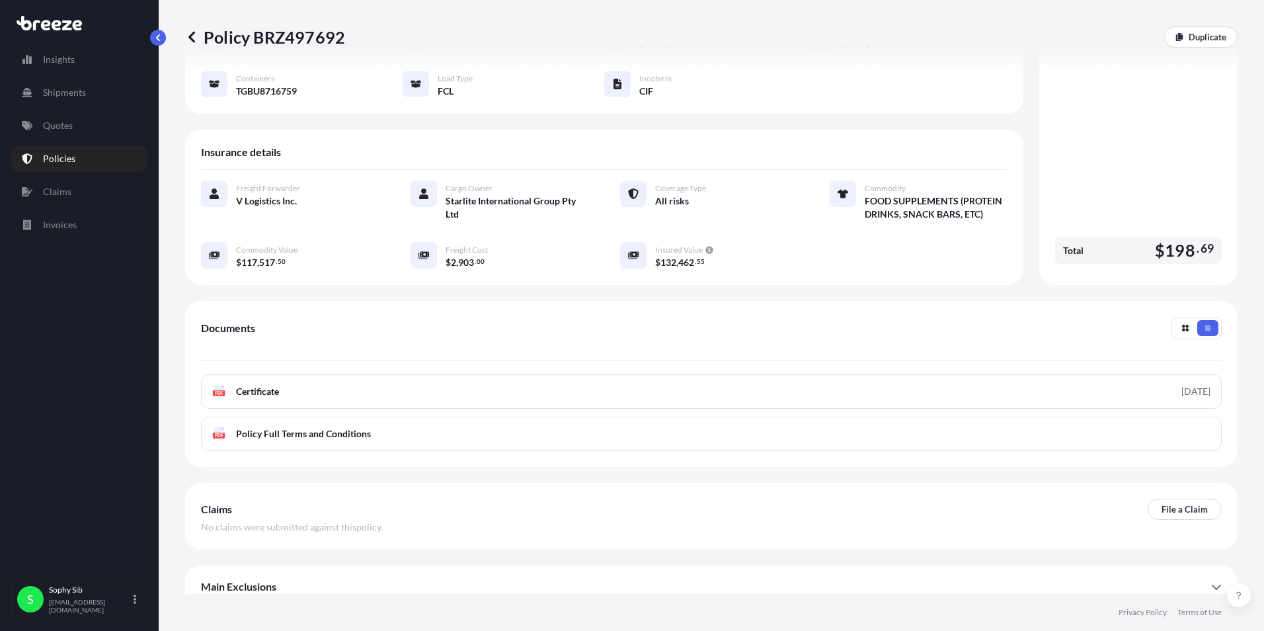
scroll to position [165, 0]
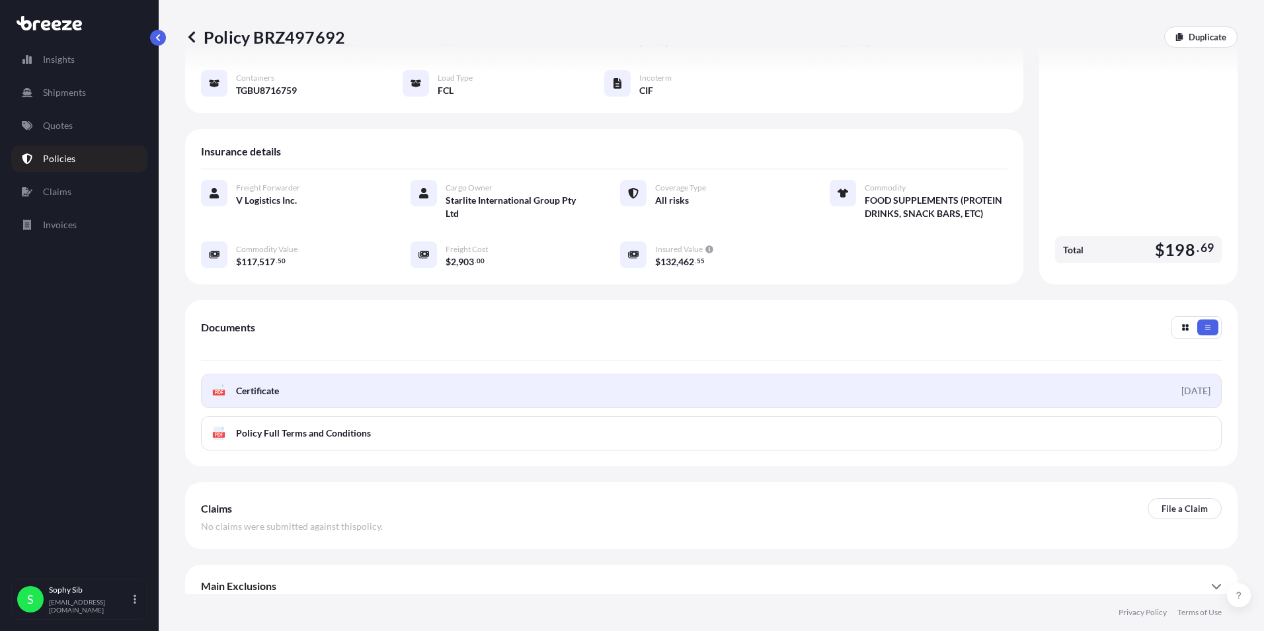
click at [278, 384] on span "Certificate" at bounding box center [257, 390] width 43 height 13
click at [381, 378] on link "PDF Certificate [DATE]" at bounding box center [711, 390] width 1021 height 34
